Goal: Navigation & Orientation: Find specific page/section

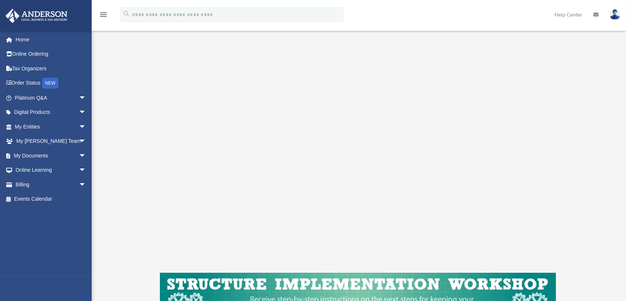
scroll to position [110, 0]
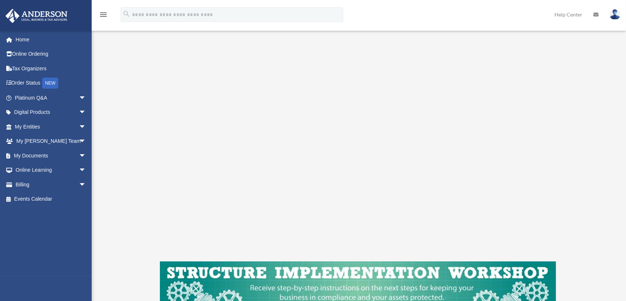
click at [602, 95] on div "LLC Entity To pause video at anytime, simply click on the video" at bounding box center [358, 152] width 518 height 407
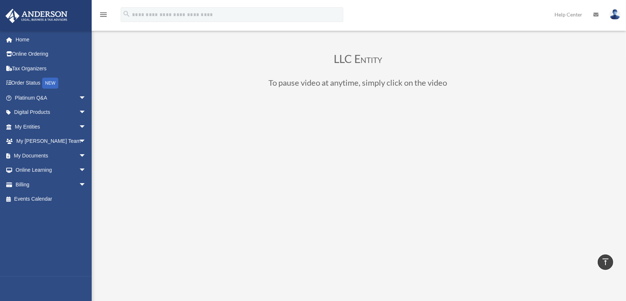
scroll to position [73, 0]
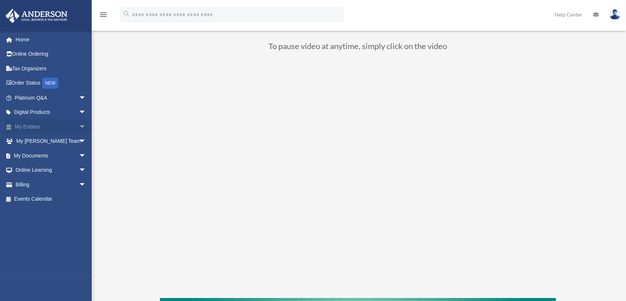
click at [79, 130] on span "arrow_drop_down" at bounding box center [86, 127] width 15 height 15
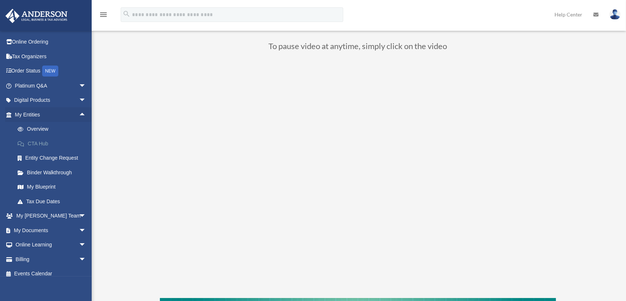
scroll to position [18, 0]
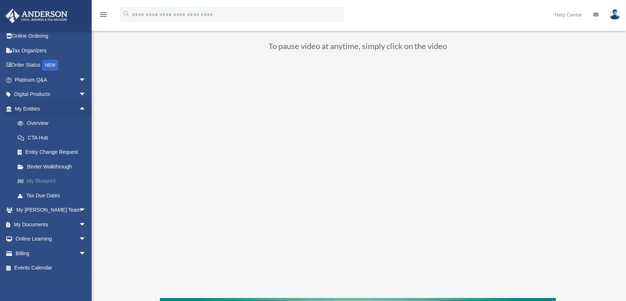
click at [43, 180] on link "My Blueprint" at bounding box center [53, 181] width 87 height 15
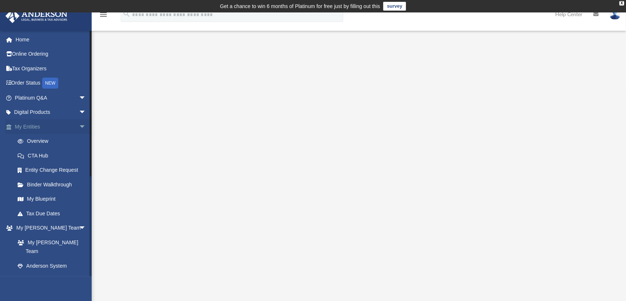
click at [79, 125] on span "arrow_drop_down" at bounding box center [86, 127] width 15 height 15
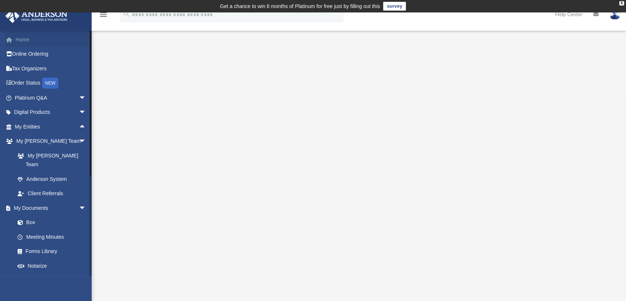
click at [24, 38] on link "Home" at bounding box center [51, 39] width 92 height 15
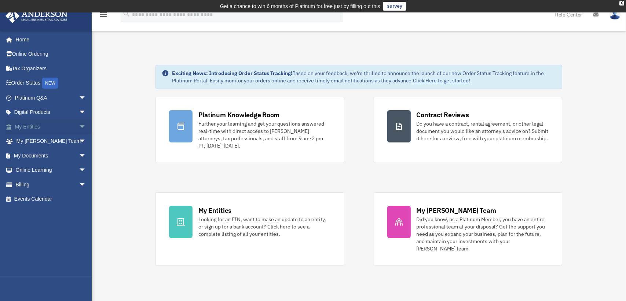
click at [79, 125] on span "arrow_drop_down" at bounding box center [86, 127] width 15 height 15
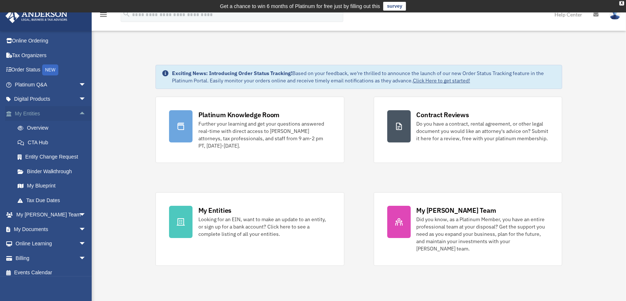
scroll to position [18, 0]
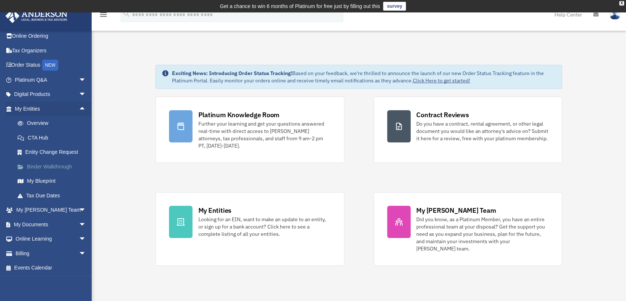
click at [43, 163] on link "Binder Walkthrough" at bounding box center [53, 166] width 87 height 15
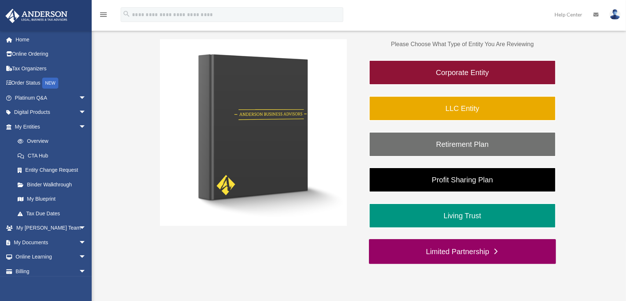
scroll to position [110, 0]
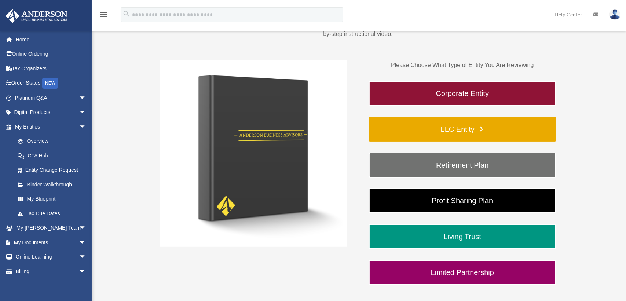
click at [470, 129] on link "LLC Entity" at bounding box center [462, 129] width 187 height 25
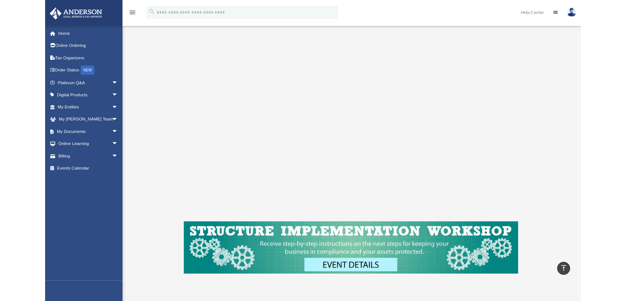
scroll to position [110, 0]
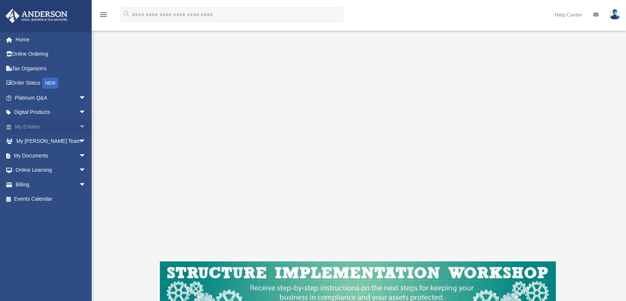
click at [79, 125] on span "arrow_drop_down" at bounding box center [86, 127] width 15 height 15
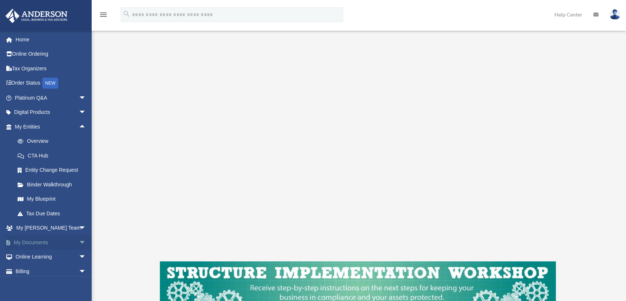
click at [36, 239] on link "My Documents arrow_drop_down" at bounding box center [51, 242] width 92 height 15
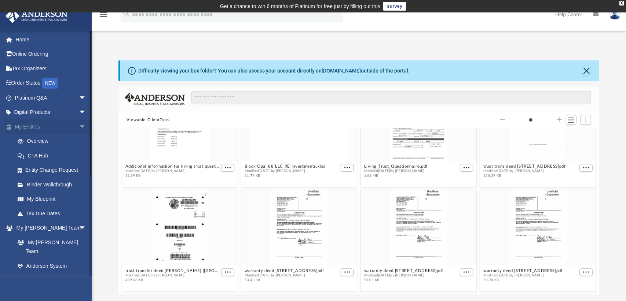
click at [79, 124] on span "arrow_drop_down" at bounding box center [86, 127] width 15 height 15
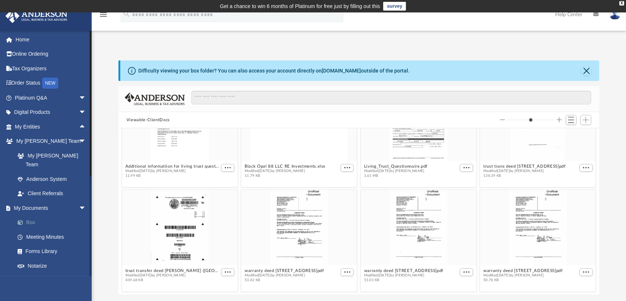
click at [32, 216] on link "Box" at bounding box center [53, 223] width 87 height 15
click at [22, 220] on span at bounding box center [24, 222] width 5 height 5
click at [29, 216] on link "Box" at bounding box center [53, 223] width 87 height 15
